Goal: Obtain resource: Obtain resource

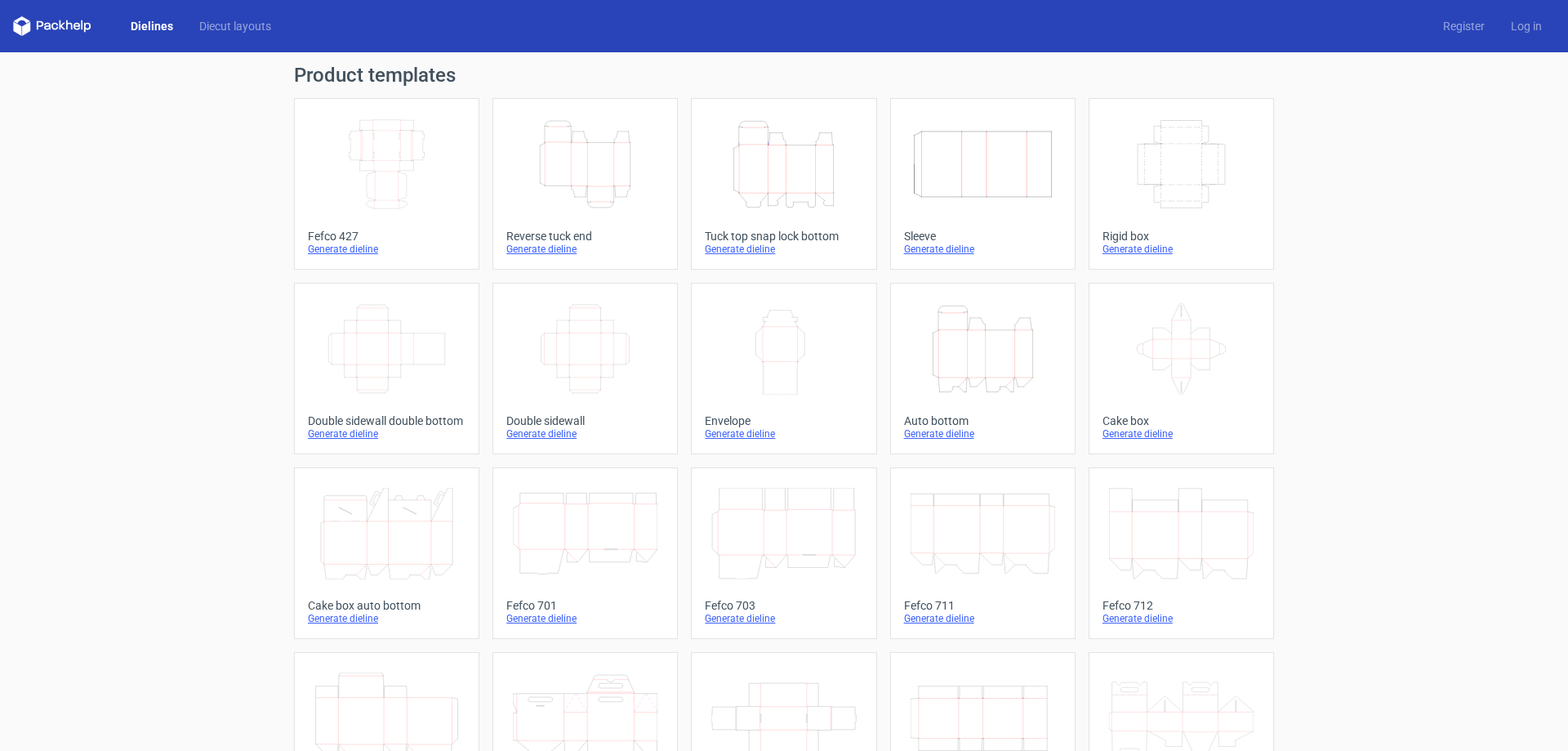
click at [578, 354] on icon "Width Depth Height" at bounding box center [585, 349] width 145 height 91
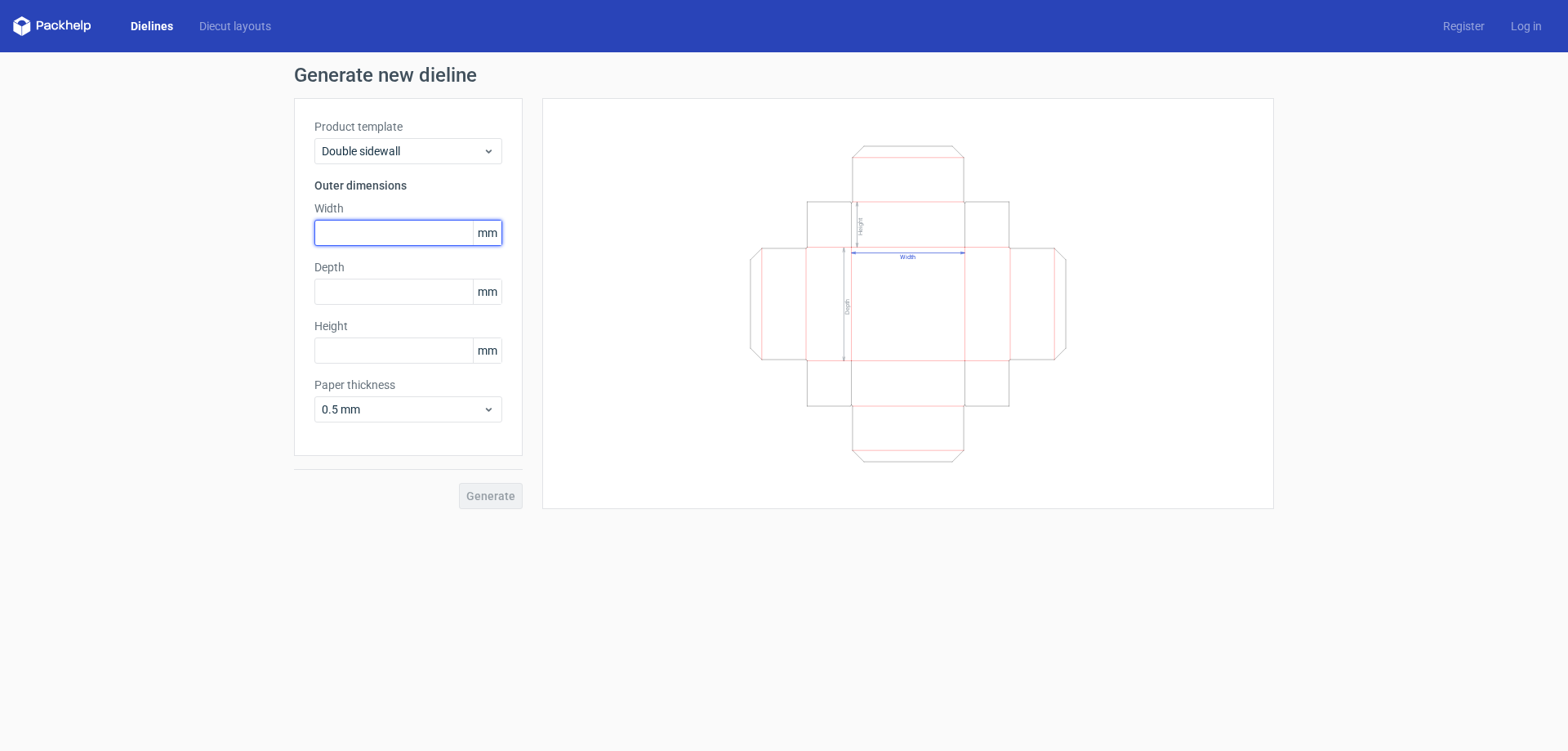
click at [389, 227] on input "text" at bounding box center [409, 232] width 188 height 26
type input "137"
type input "198"
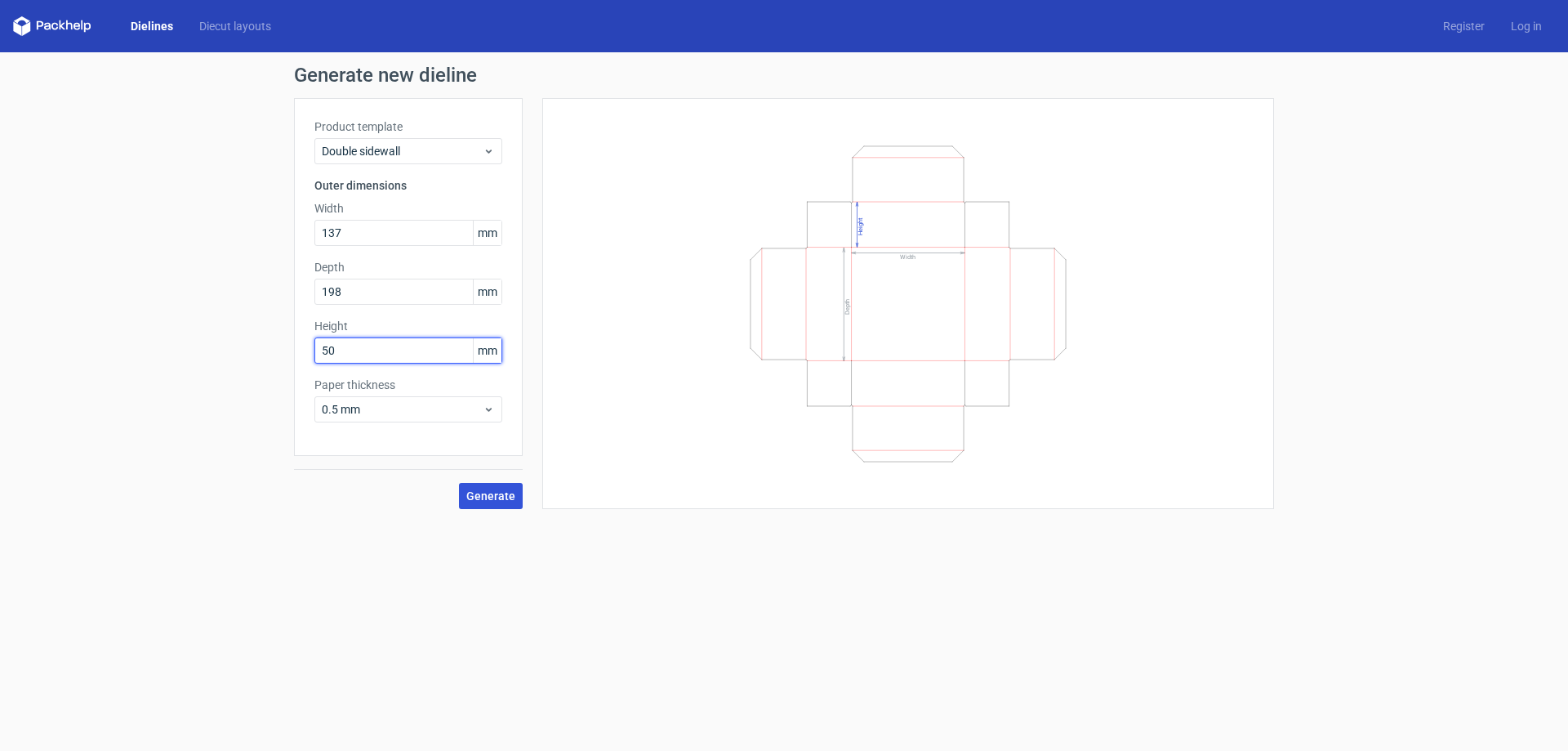
type input "50"
click at [499, 494] on span "Generate" at bounding box center [491, 496] width 49 height 12
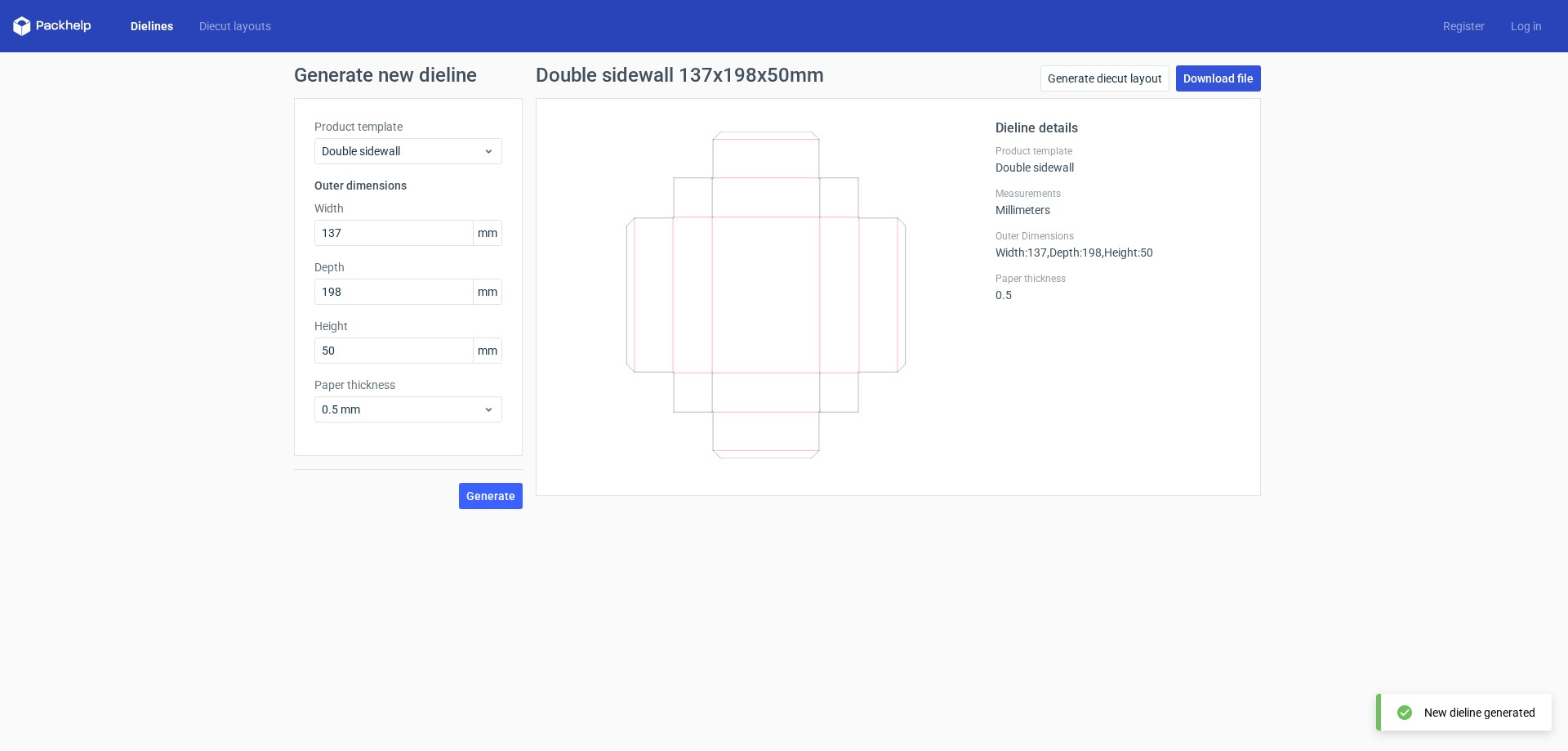
click at [1205, 73] on link "Download file" at bounding box center [1218, 78] width 84 height 26
click at [140, 24] on link "Dielines" at bounding box center [152, 26] width 68 height 16
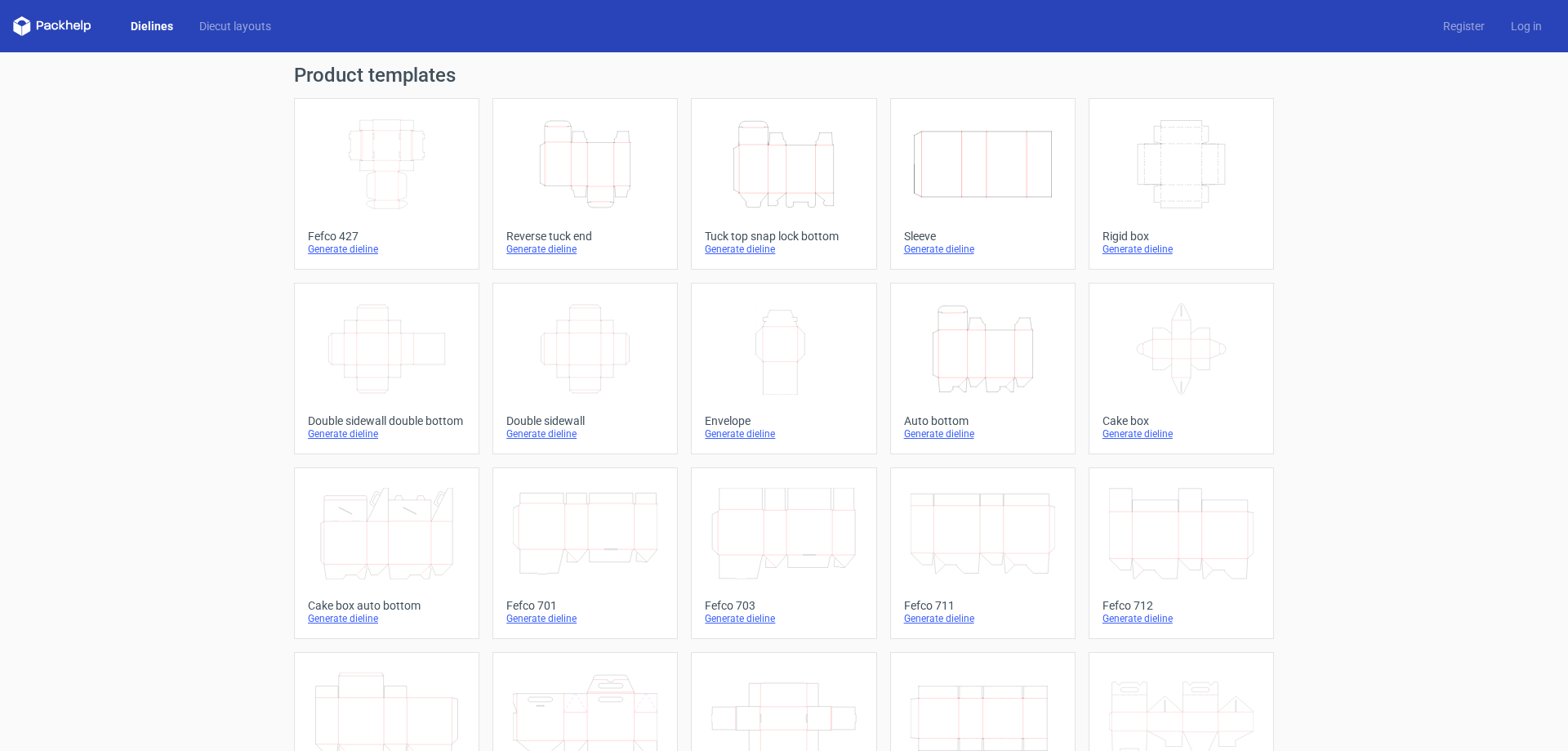
click at [555, 361] on icon "Width Depth Height" at bounding box center [585, 349] width 145 height 91
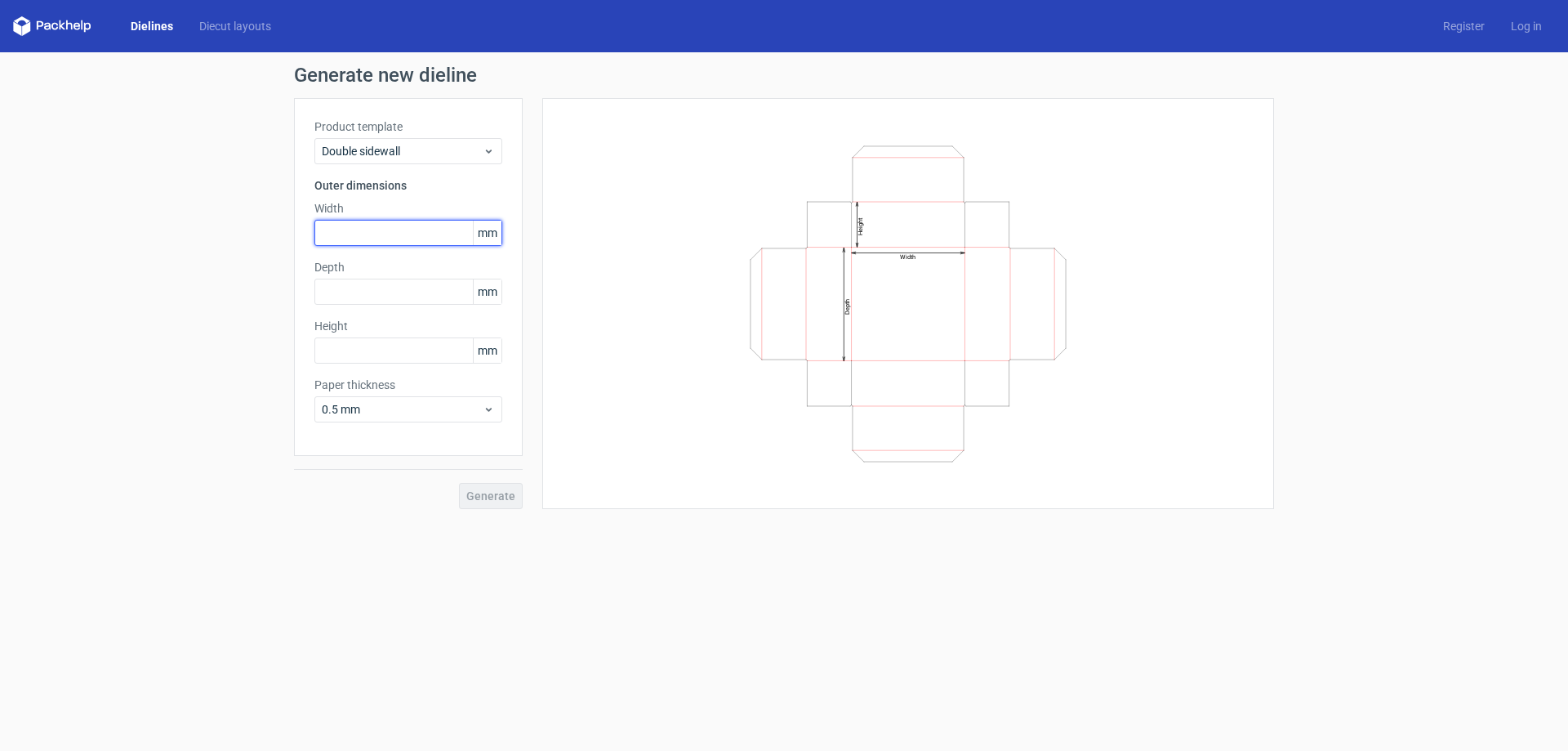
click at [374, 227] on input "text" at bounding box center [409, 232] width 188 height 26
type input "200"
click at [344, 354] on input "text" at bounding box center [409, 350] width 188 height 26
type input "20"
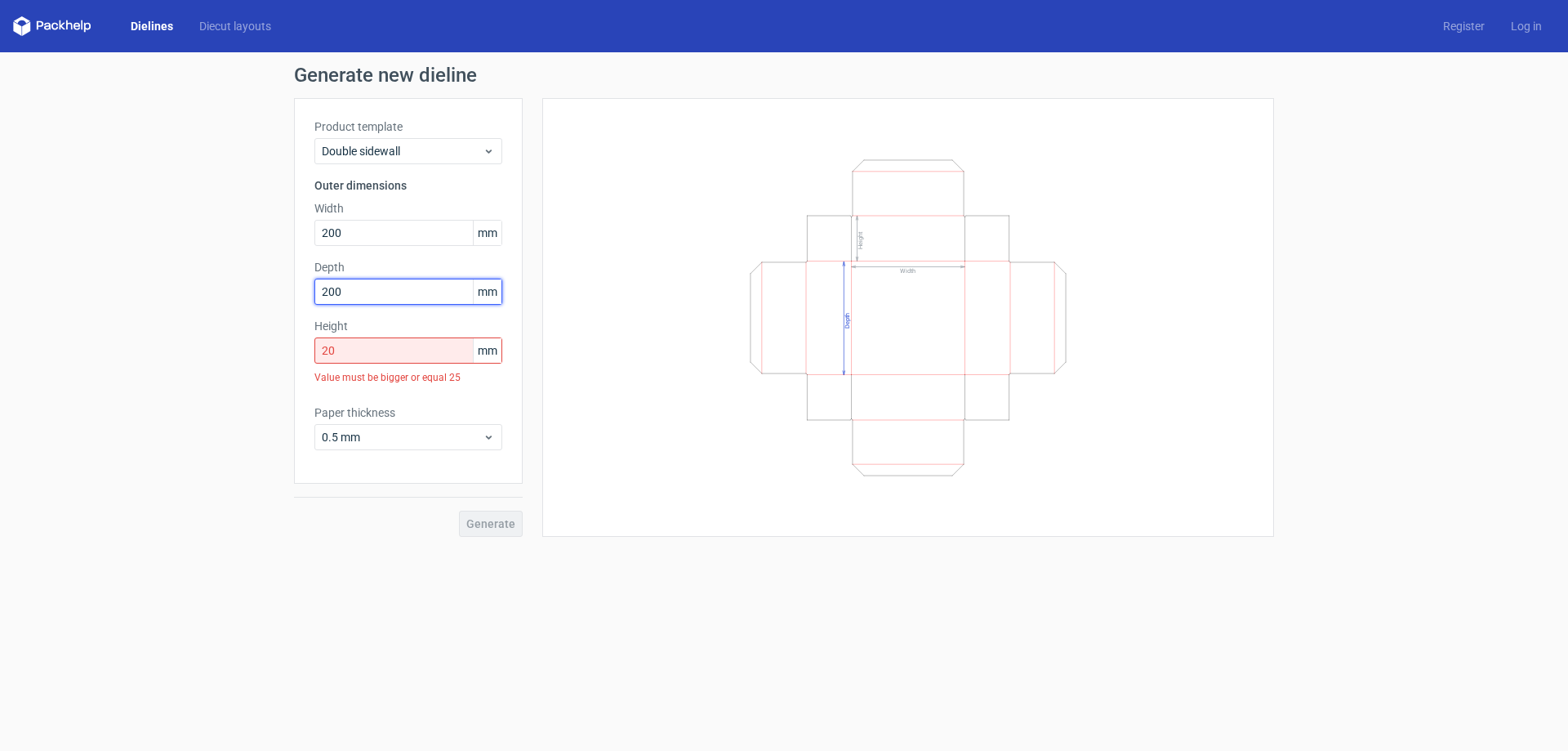
drag, startPoint x: 274, startPoint y: 291, endPoint x: 229, endPoint y: 296, distance: 45.3
click at [229, 295] on div "Generate new dieline Product template Double sidewall Outer dimensions Width 20…" at bounding box center [784, 301] width 1568 height 497
drag, startPoint x: 347, startPoint y: 291, endPoint x: 0, endPoint y: 458, distance: 385.1
click at [0, 402] on div "Generate new dieline Product template Double sidewall Outer dimensions Width 20…" at bounding box center [784, 301] width 1568 height 497
type input "48"
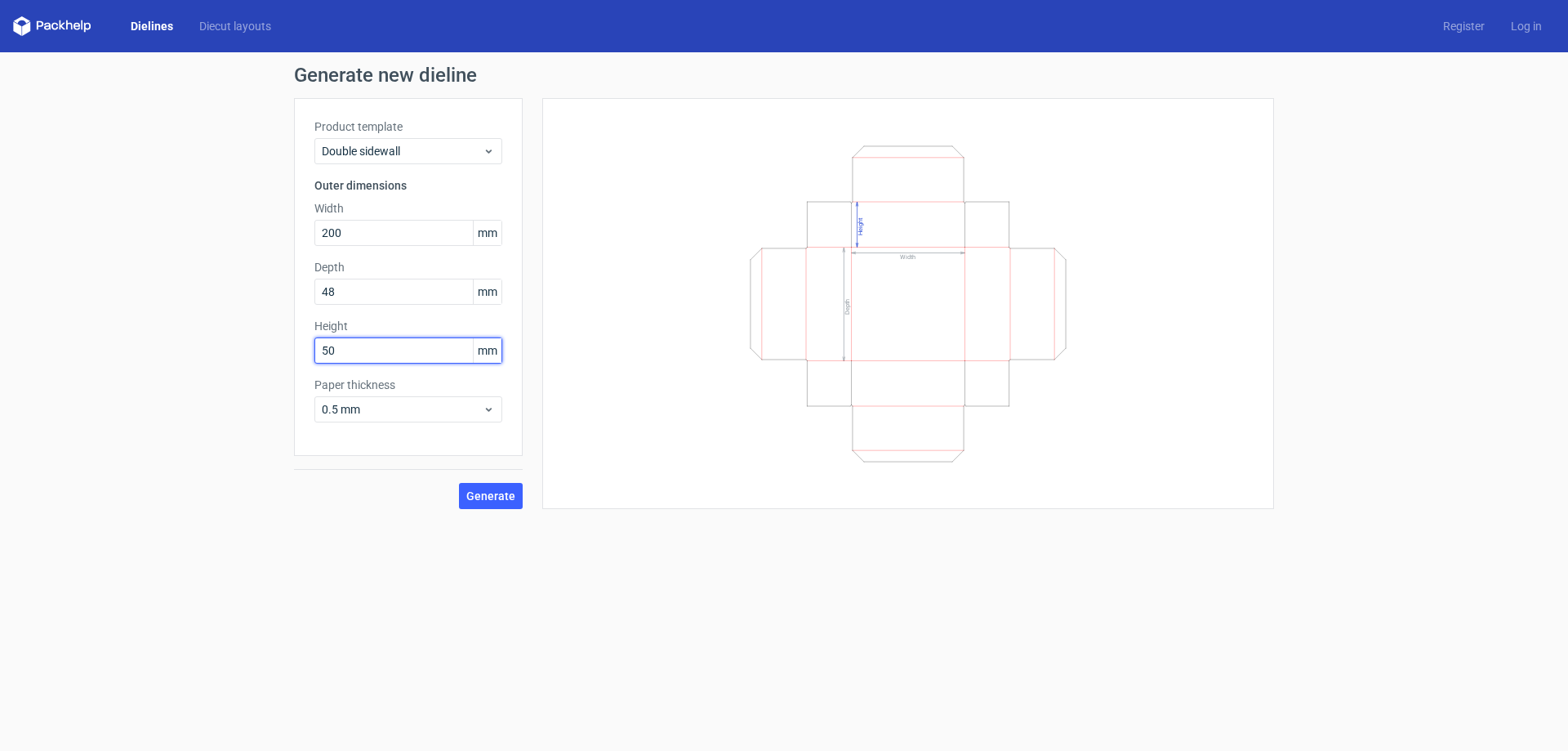
type input "50"
type input "60"
drag, startPoint x: 500, startPoint y: 498, endPoint x: 514, endPoint y: 496, distance: 14.1
click at [498, 500] on span "Generate" at bounding box center [491, 496] width 49 height 12
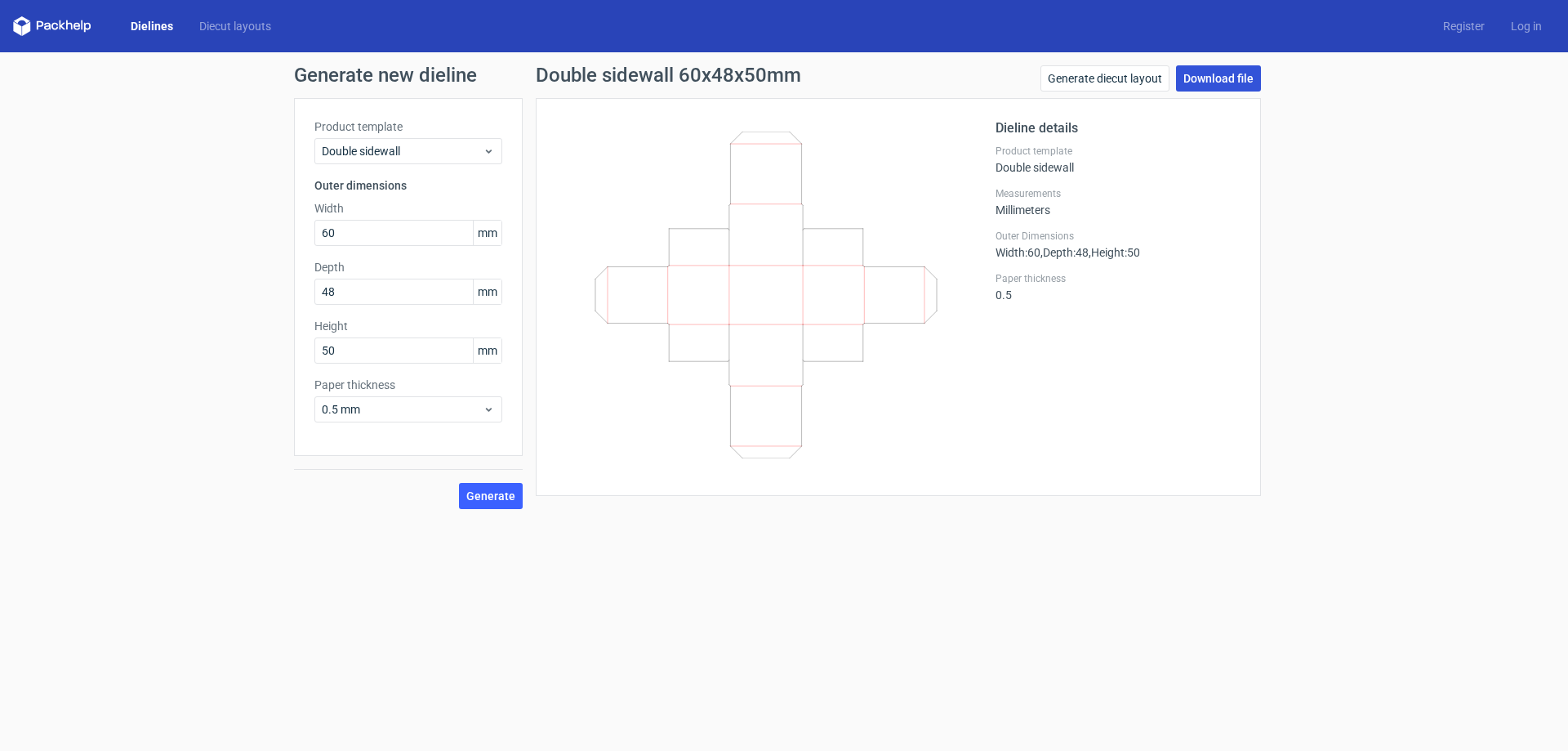
click at [1201, 76] on link "Download file" at bounding box center [1218, 78] width 84 height 26
drag, startPoint x: 366, startPoint y: 236, endPoint x: 147, endPoint y: 207, distance: 220.9
click at [147, 207] on div "Generate new dieline Product template Double sidewall Outer dimensions Width 60…" at bounding box center [784, 286] width 1568 height 470
drag, startPoint x: 353, startPoint y: 296, endPoint x: 108, endPoint y: 340, distance: 248.9
click at [147, 321] on div "Generate new dieline Product template Double sidewall Outer dimensions Width 60…" at bounding box center [784, 286] width 1568 height 470
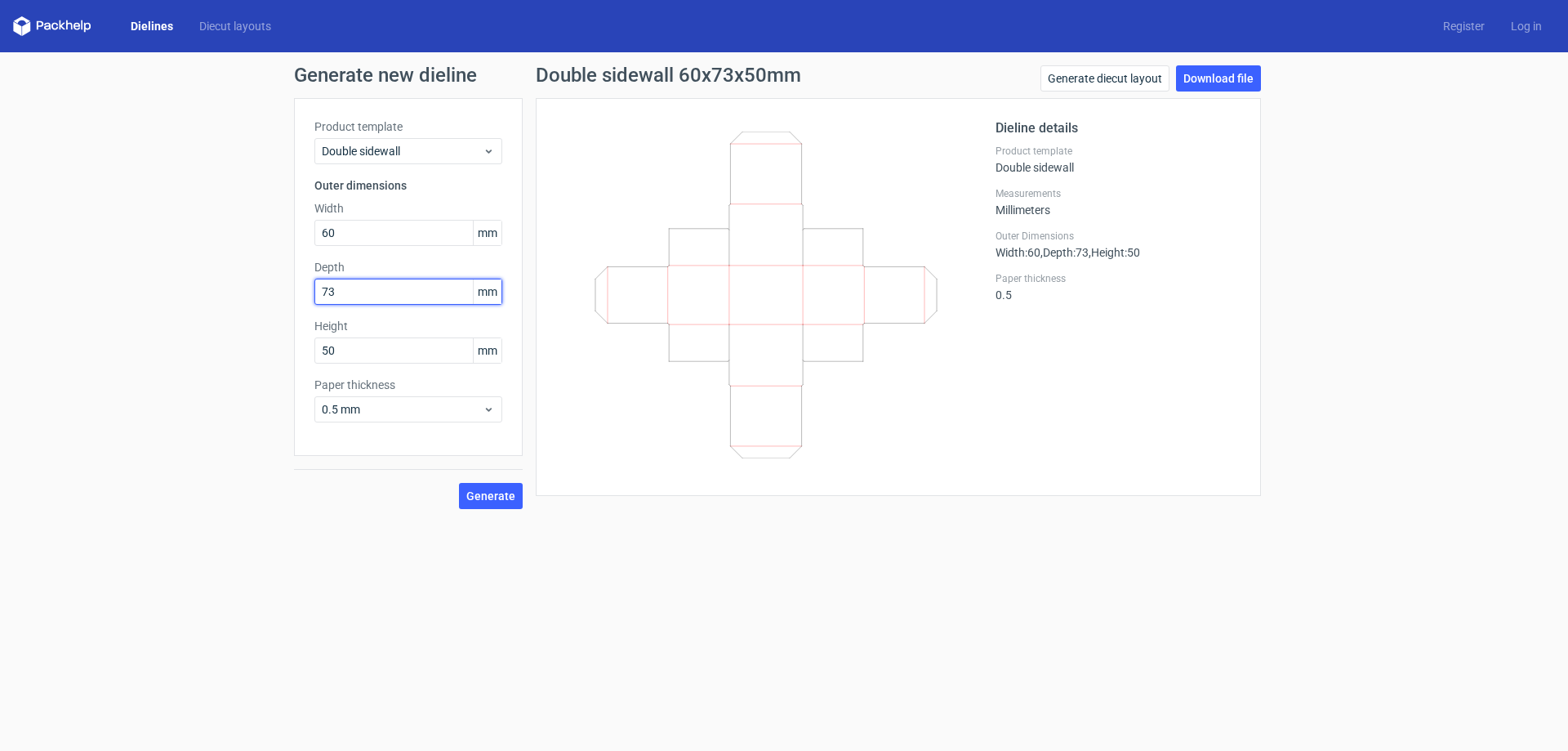
type input "73"
click at [488, 497] on span "Generate" at bounding box center [491, 496] width 49 height 12
click at [1210, 69] on link "Download file" at bounding box center [1218, 78] width 84 height 26
type input "58"
click at [485, 501] on span "Generate" at bounding box center [491, 496] width 49 height 12
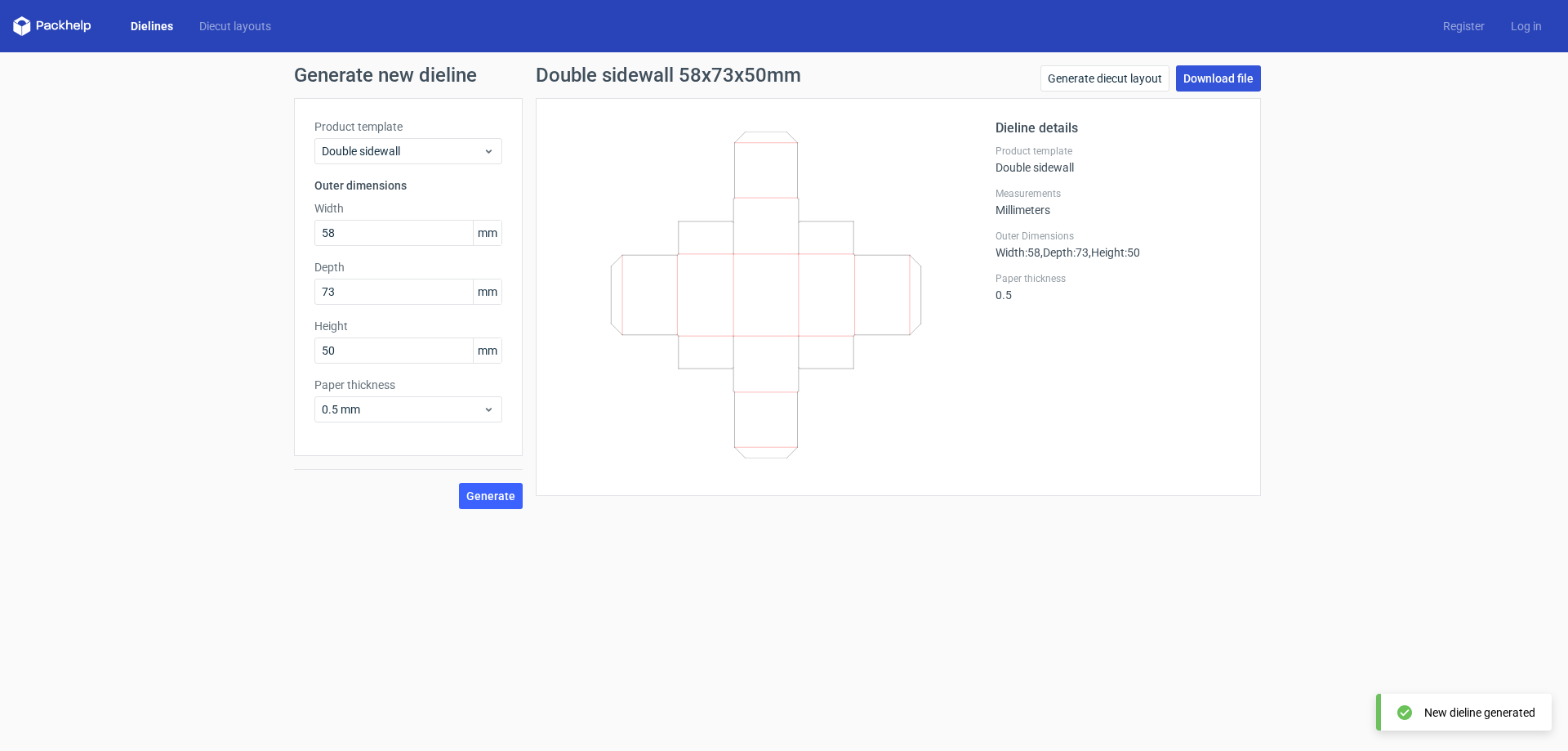
click at [1228, 81] on link "Download file" at bounding box center [1218, 78] width 84 height 26
